Goal: Task Accomplishment & Management: Use online tool/utility

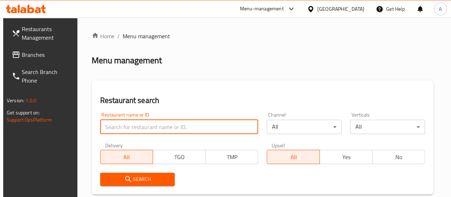
click at [118, 129] on input "search" at bounding box center [179, 126] width 158 height 14
type input "hifz"
click button "Search" at bounding box center [137, 178] width 75 height 13
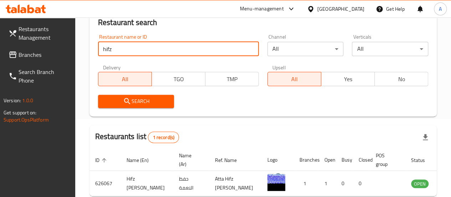
scroll to position [116, 0]
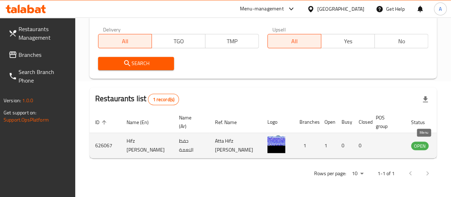
click at [449, 144] on icon "enhanced table" at bounding box center [453, 145] width 9 height 9
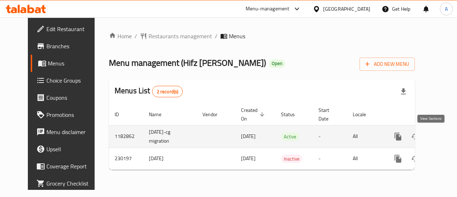
click at [445, 138] on icon "enhanced table" at bounding box center [449, 136] width 9 height 9
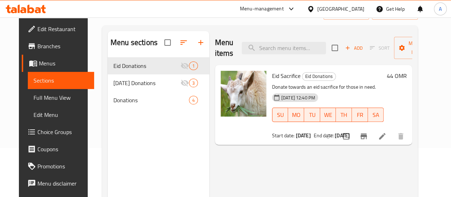
scroll to position [49, 0]
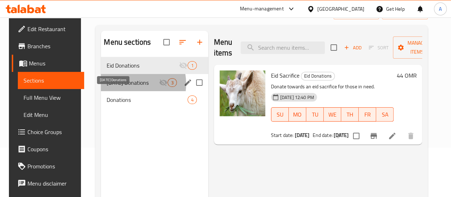
click at [119, 87] on span "[DATE] Donations" at bounding box center [133, 82] width 52 height 9
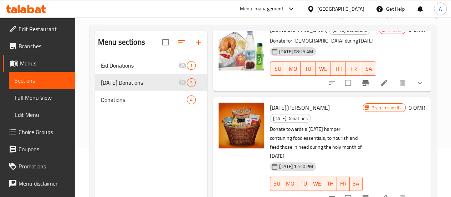
scroll to position [92, 0]
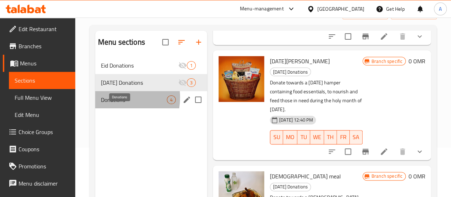
click at [111, 104] on span "Donations" at bounding box center [134, 99] width 66 height 9
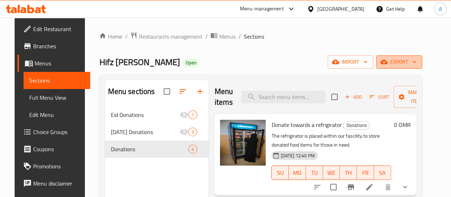
click at [417, 60] on span "export" at bounding box center [399, 61] width 35 height 9
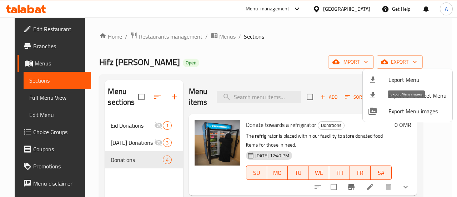
click at [414, 113] on span "Export Menu images" at bounding box center [417, 111] width 58 height 9
click at [406, 63] on div at bounding box center [228, 98] width 457 height 197
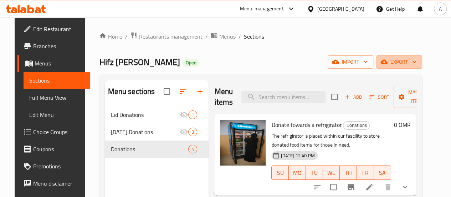
click at [406, 63] on span "export" at bounding box center [399, 61] width 35 height 9
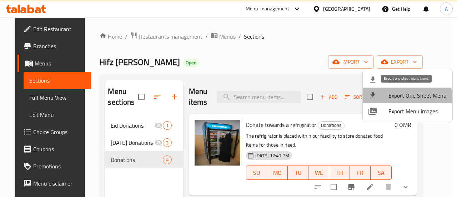
click at [392, 96] on span "Export One Sheet Menu" at bounding box center [417, 95] width 58 height 9
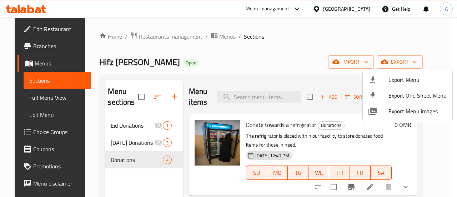
click at [139, 51] on div at bounding box center [228, 98] width 457 height 197
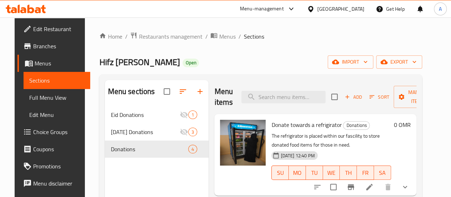
click at [35, 45] on span "Branches" at bounding box center [58, 46] width 51 height 9
